Goal: Use online tool/utility: Utilize a website feature to perform a specific function

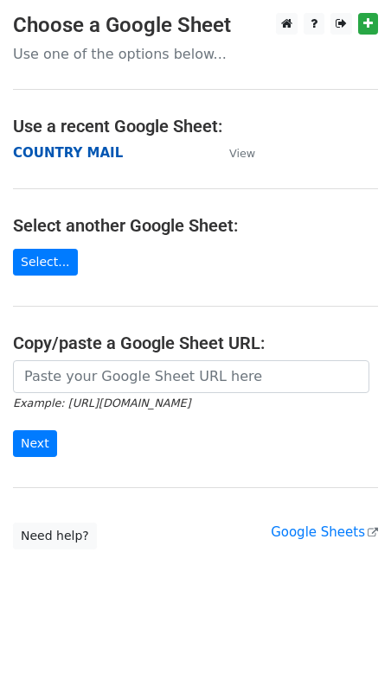
drag, startPoint x: 0, startPoint y: 0, endPoint x: 48, endPoint y: 150, distance: 157.7
click at [48, 150] on strong "COUNTRY MAIL" at bounding box center [68, 153] width 110 height 16
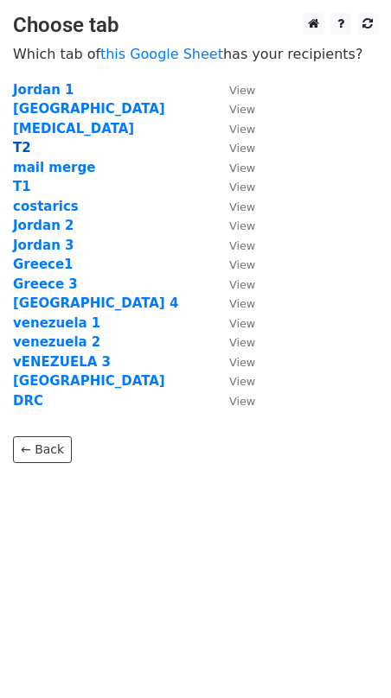
click at [24, 144] on strong "T2" at bounding box center [22, 148] width 18 height 16
